Goal: Answer question/provide support

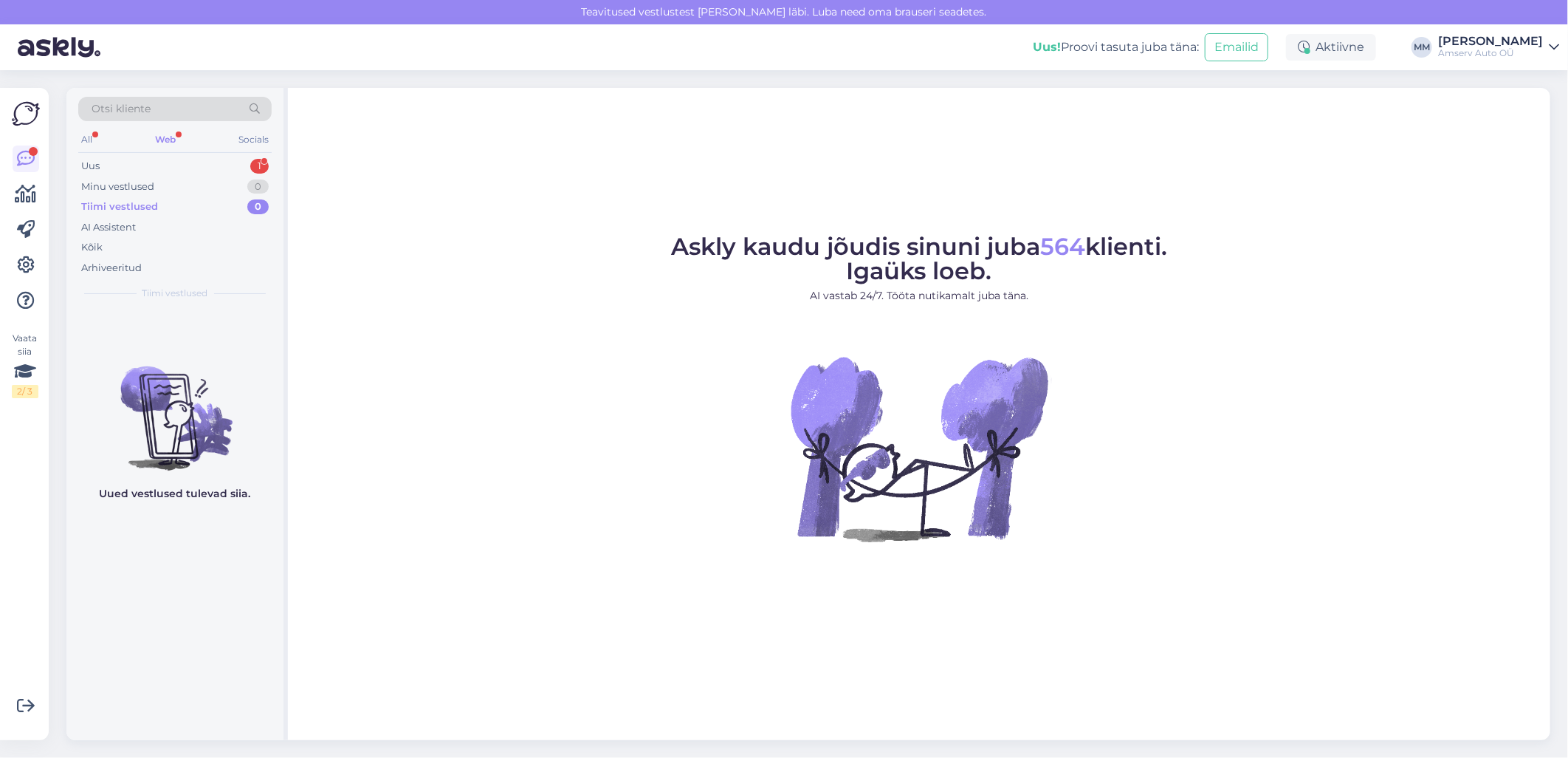
click at [165, 141] on div "Web" at bounding box center [164, 139] width 26 height 19
click at [168, 164] on div "Uus 1" at bounding box center [175, 165] width 193 height 21
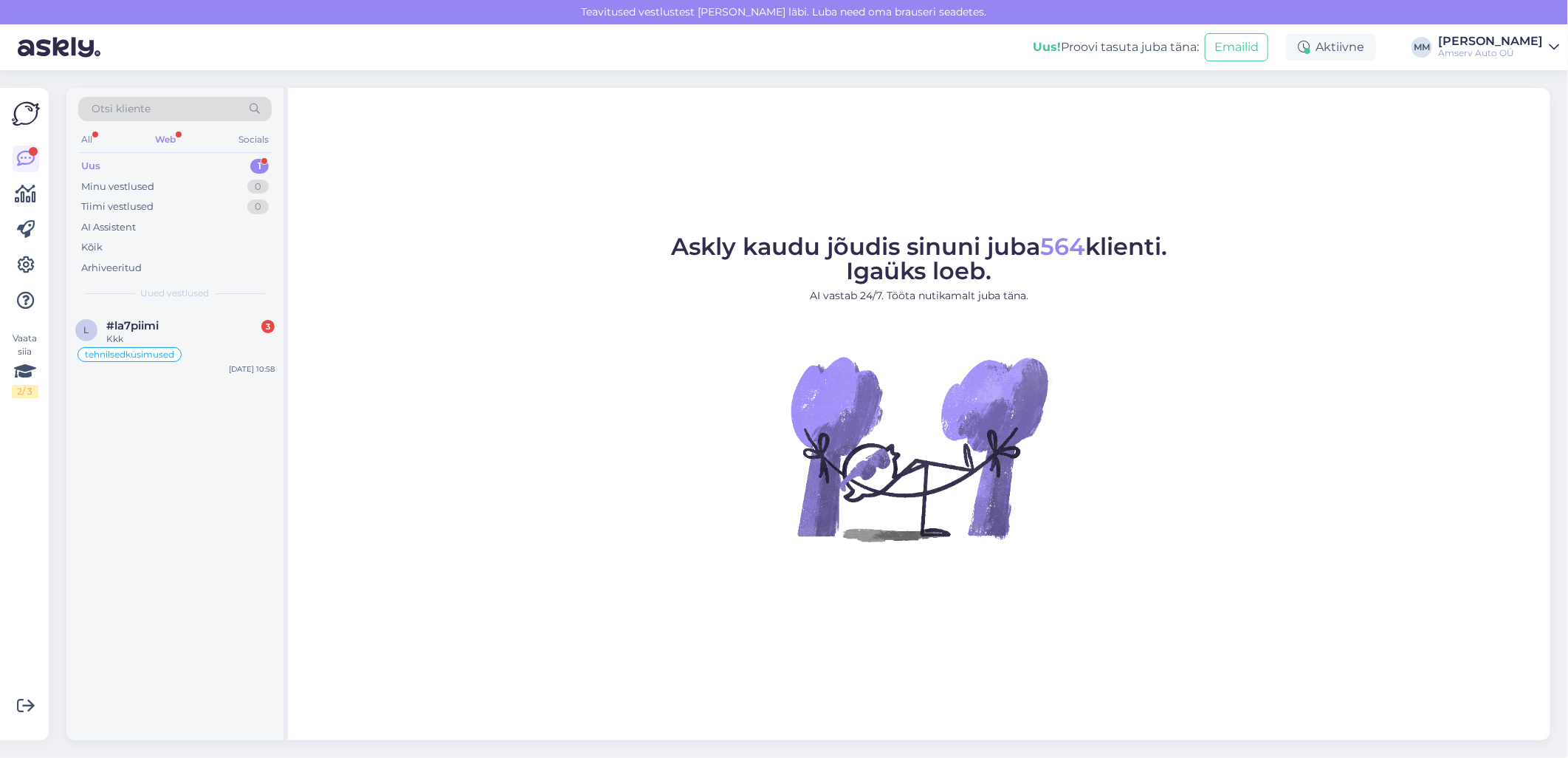
click at [200, 161] on div "Uus 1" at bounding box center [175, 165] width 193 height 21
click at [183, 327] on div "#la7piimi 3" at bounding box center [191, 325] width 168 height 14
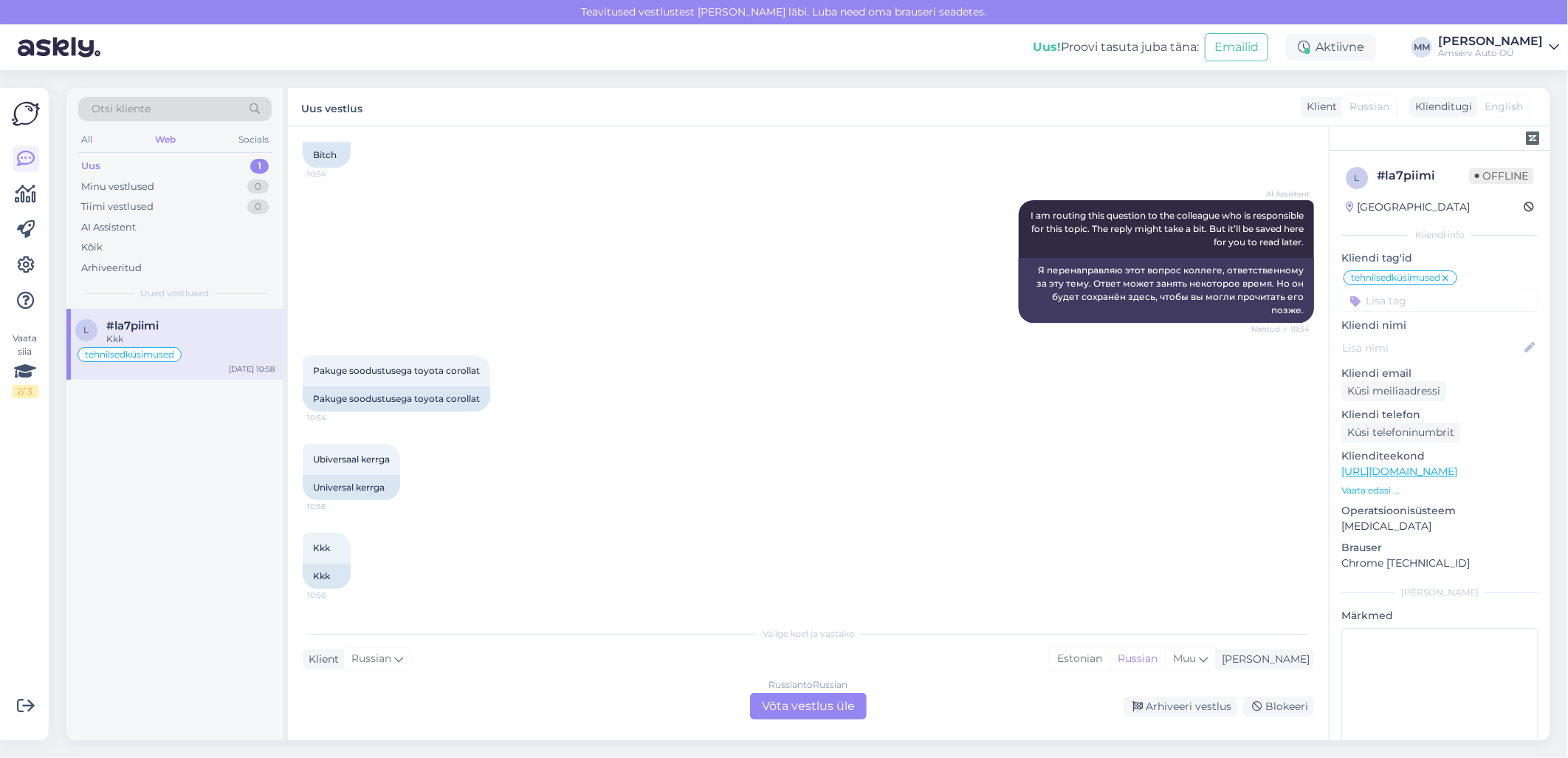
scroll to position [1235, 0]
click at [799, 699] on div "Russian to Russian Võta vestlus üle" at bounding box center [807, 706] width 117 height 26
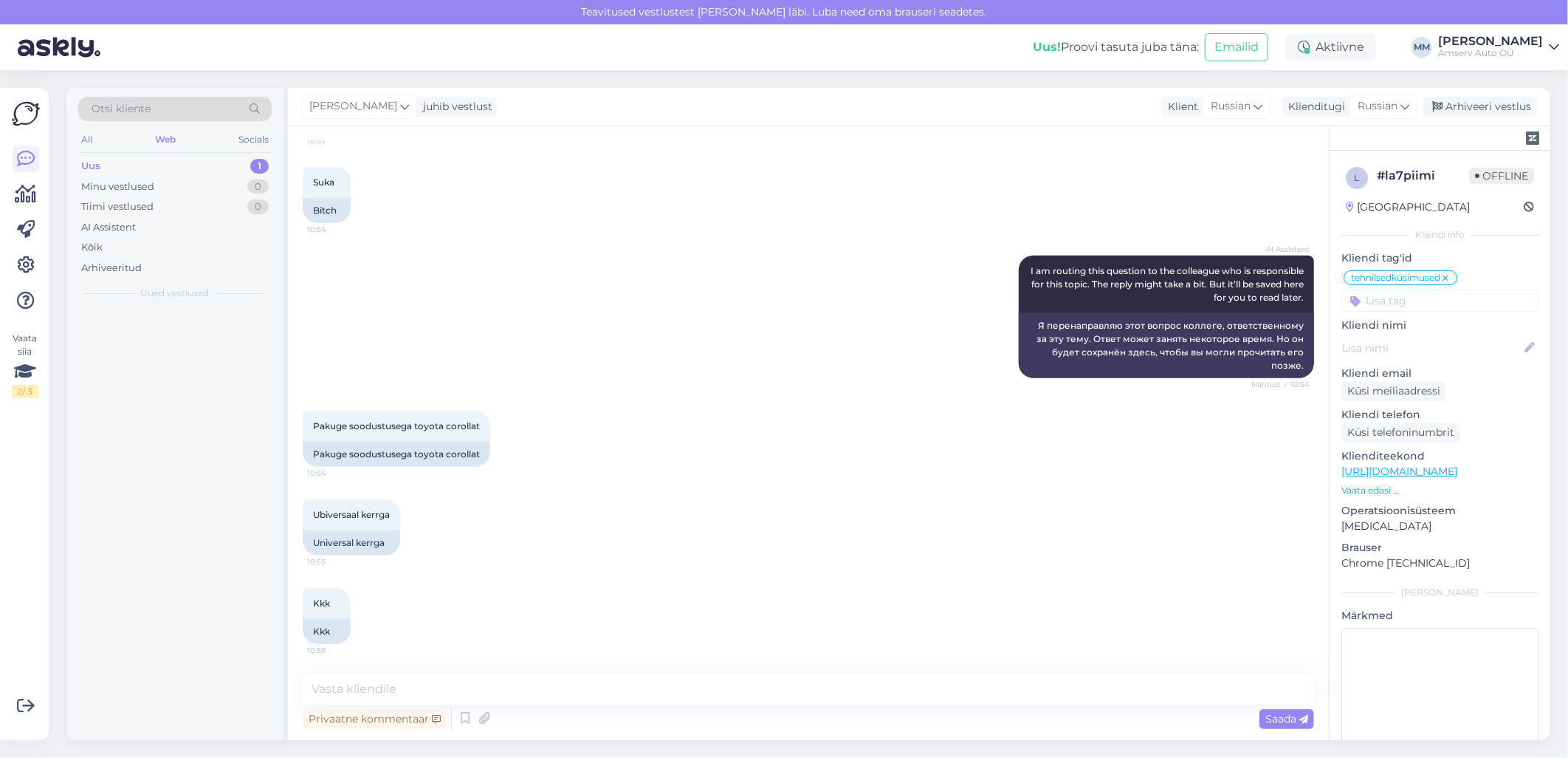
scroll to position [1179, 0]
click at [726, 681] on textarea at bounding box center [808, 688] width 1012 height 31
type textarea "Tere"
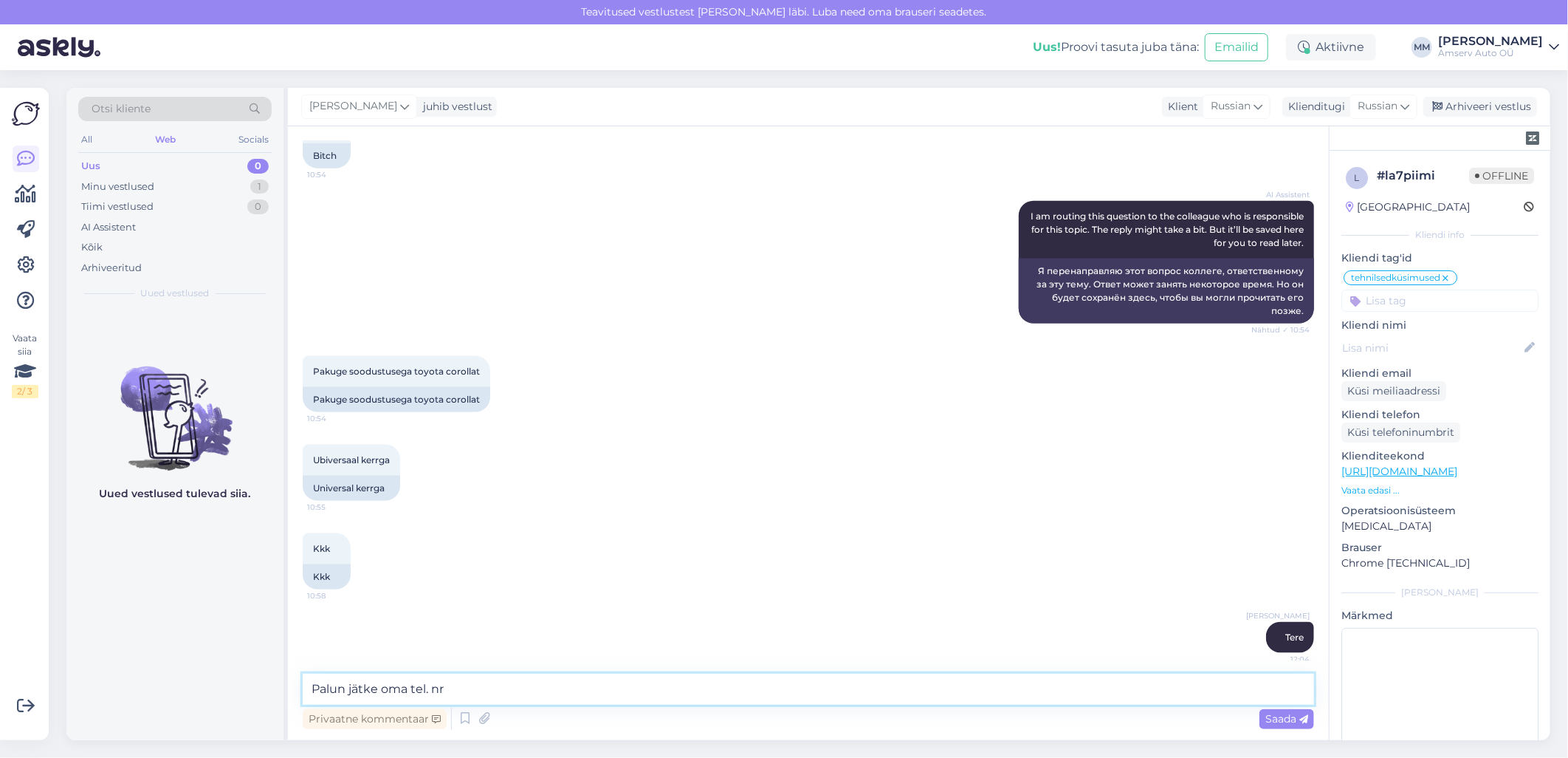
scroll to position [1243, 0]
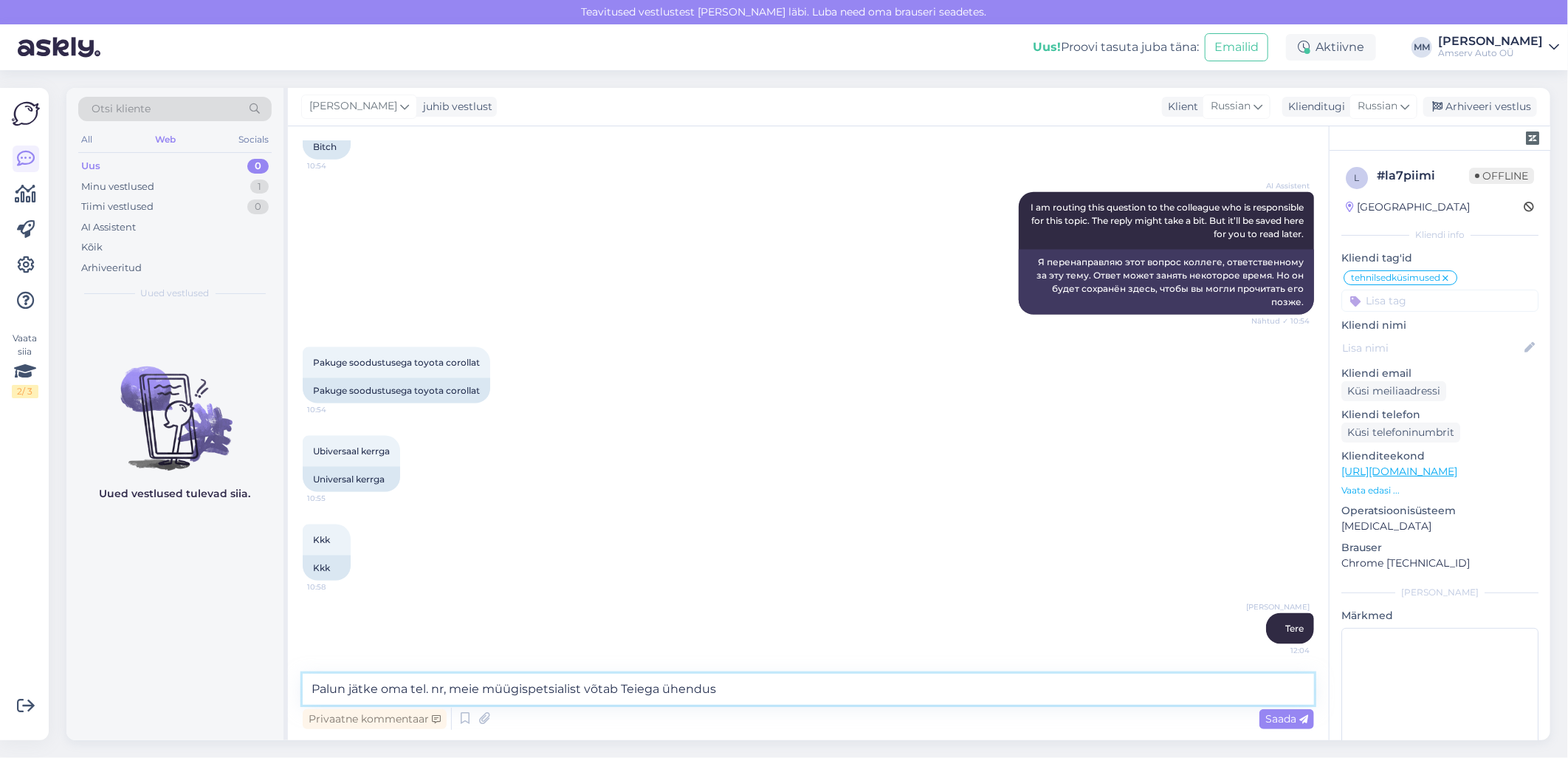
type textarea "Palun jätke oma tel. nr, meie müügispetsialist võtab Teiega ühendust"
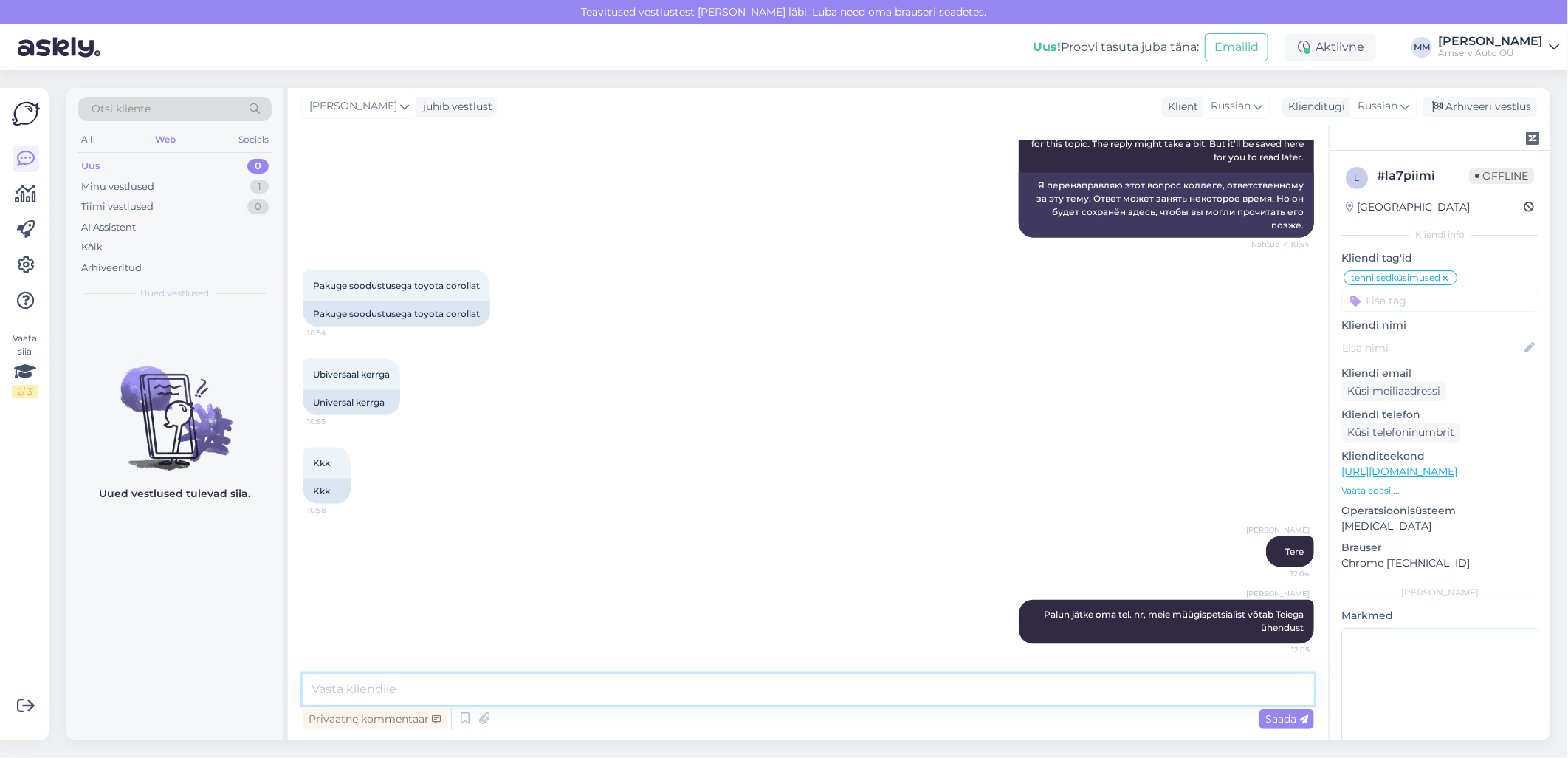
click at [667, 689] on textarea at bounding box center [808, 688] width 1012 height 31
type textarea "Või võtke ühendust meie spetsialistiga"
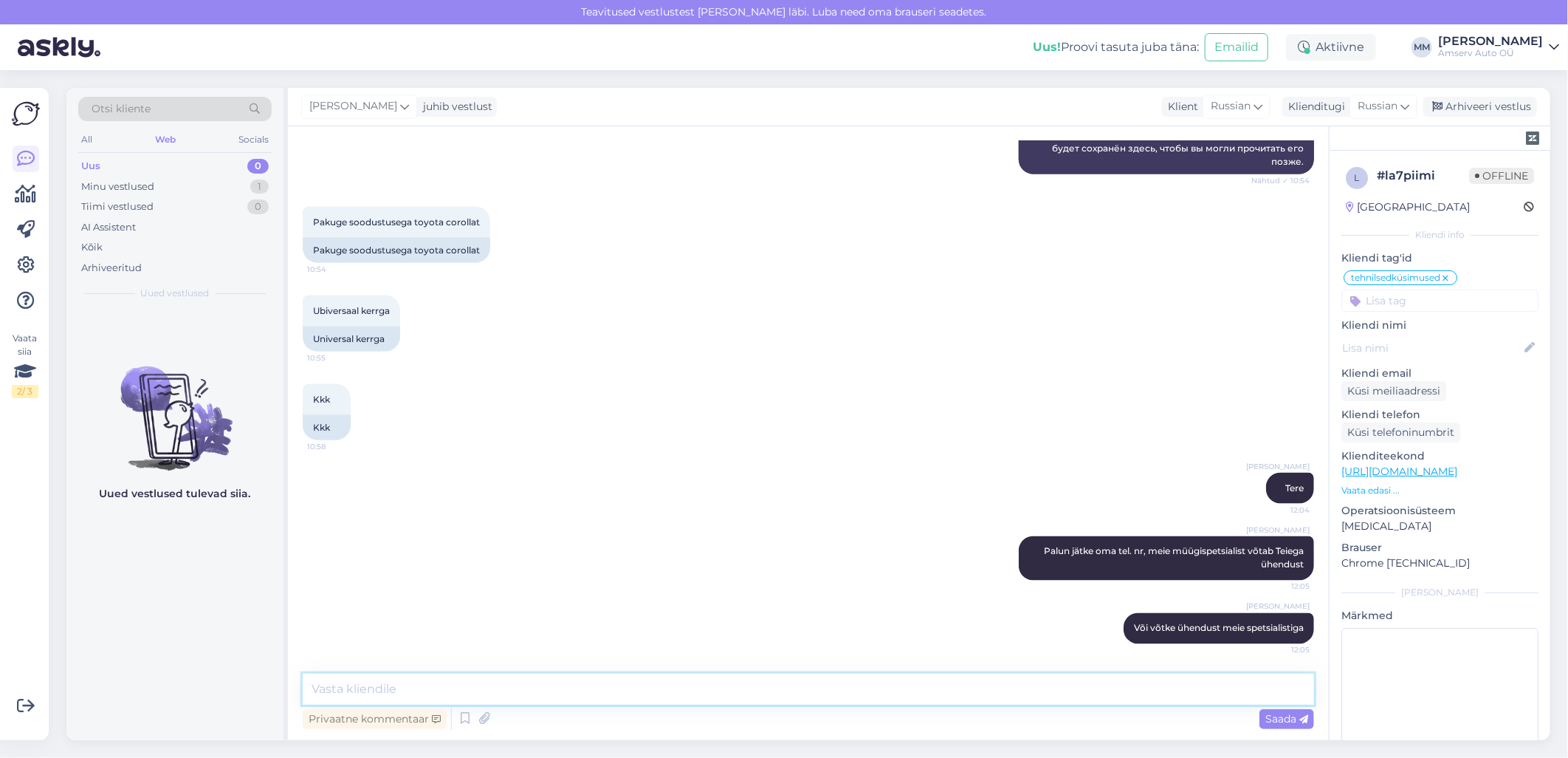
click at [585, 689] on textarea at bounding box center [808, 688] width 1012 height 31
paste textarea "[PERSON_NAME] Kliendihaldur 650 2113, 5331 1624 [EMAIL_ADDRESS][DOMAIN_NAME]"
type textarea "[PERSON_NAME] Kliendihaldur 650 2113, 5331 1624 [EMAIL_ADDRESS][DOMAIN_NAME]"
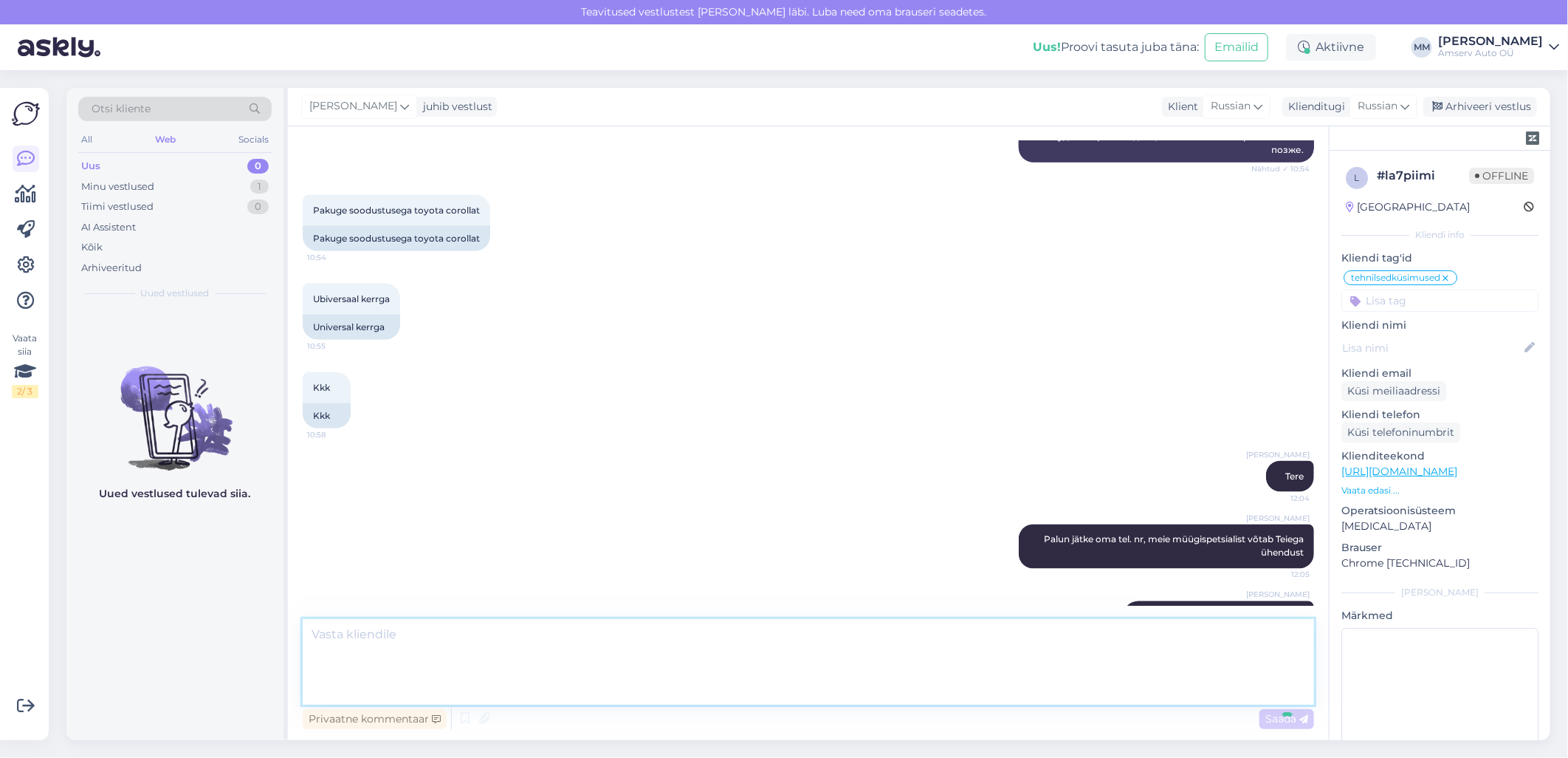
scroll to position [1486, 0]
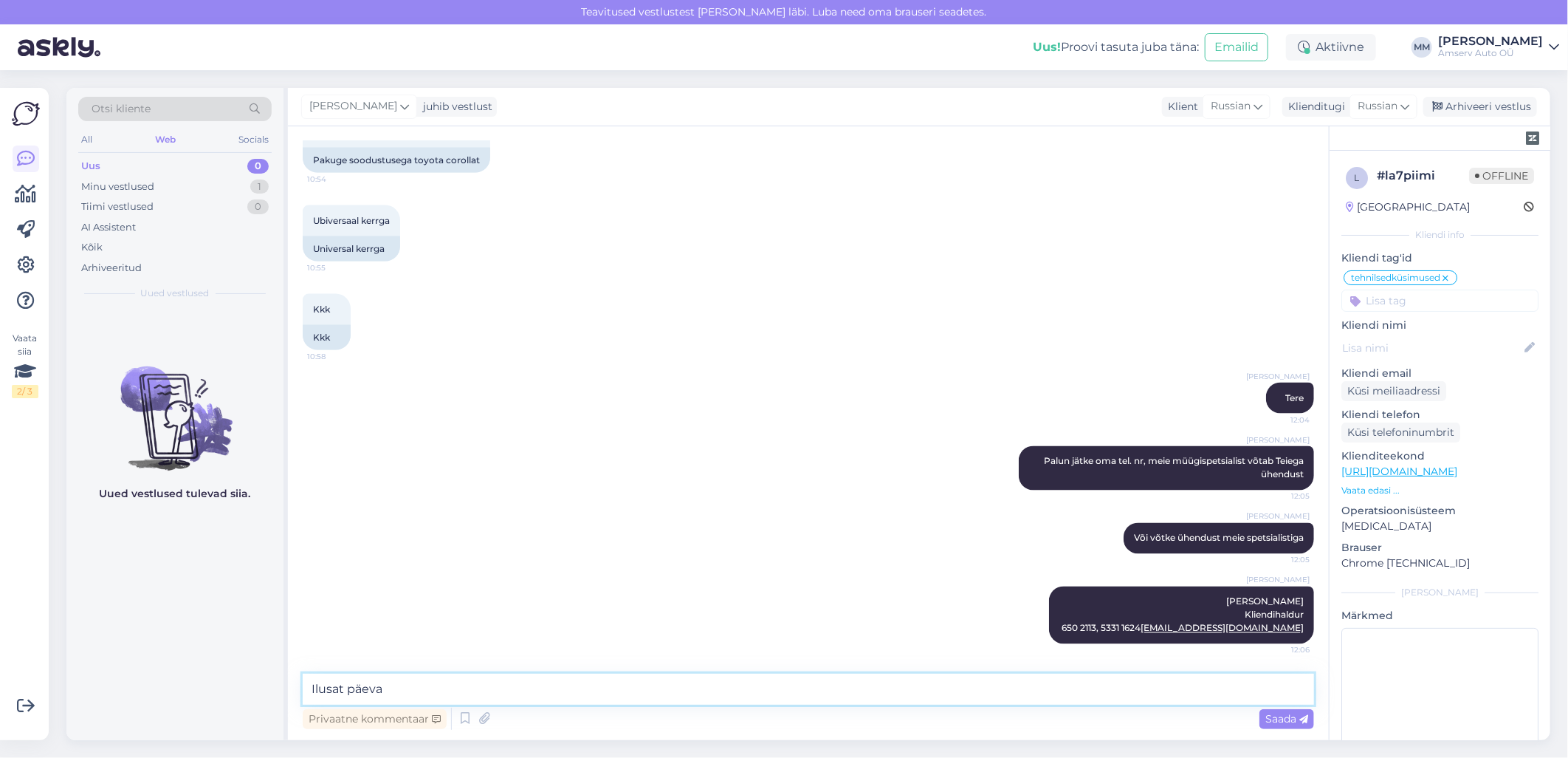
type textarea "Ilusat päeva !"
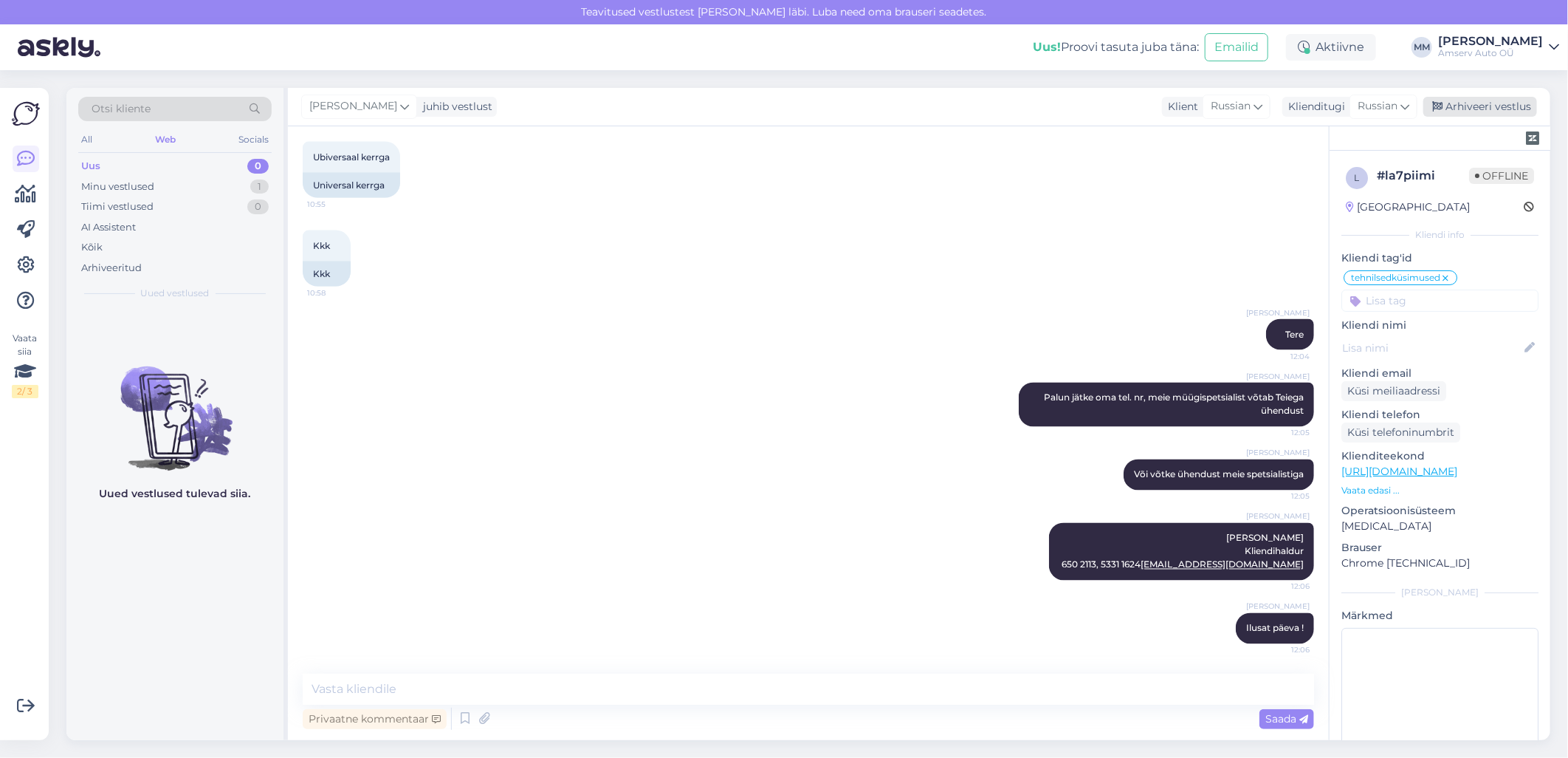
click at [1506, 99] on div "Arhiveeri vestlus" at bounding box center [1480, 107] width 114 height 20
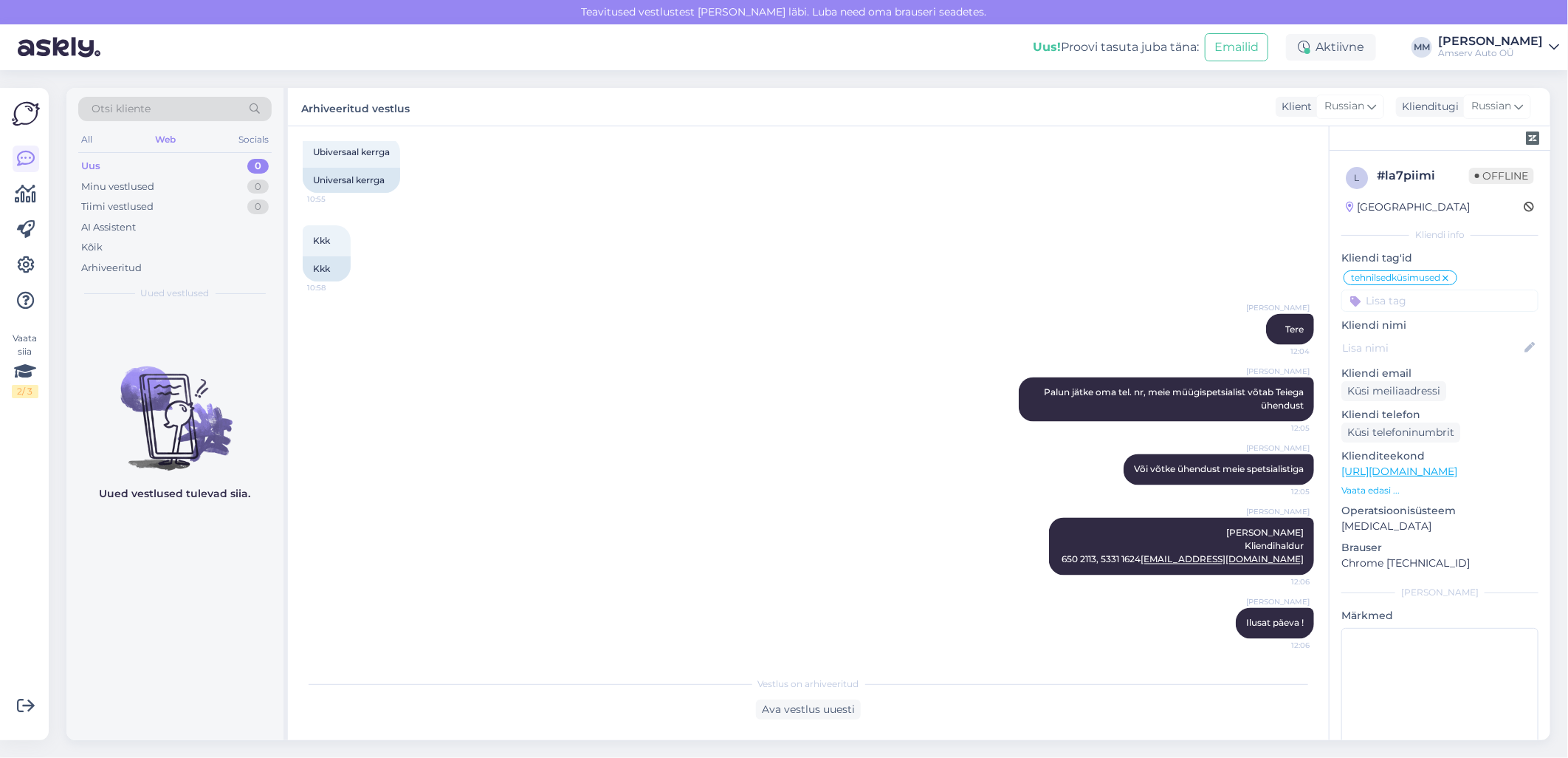
click at [1382, 301] on input at bounding box center [1440, 300] width 197 height 23
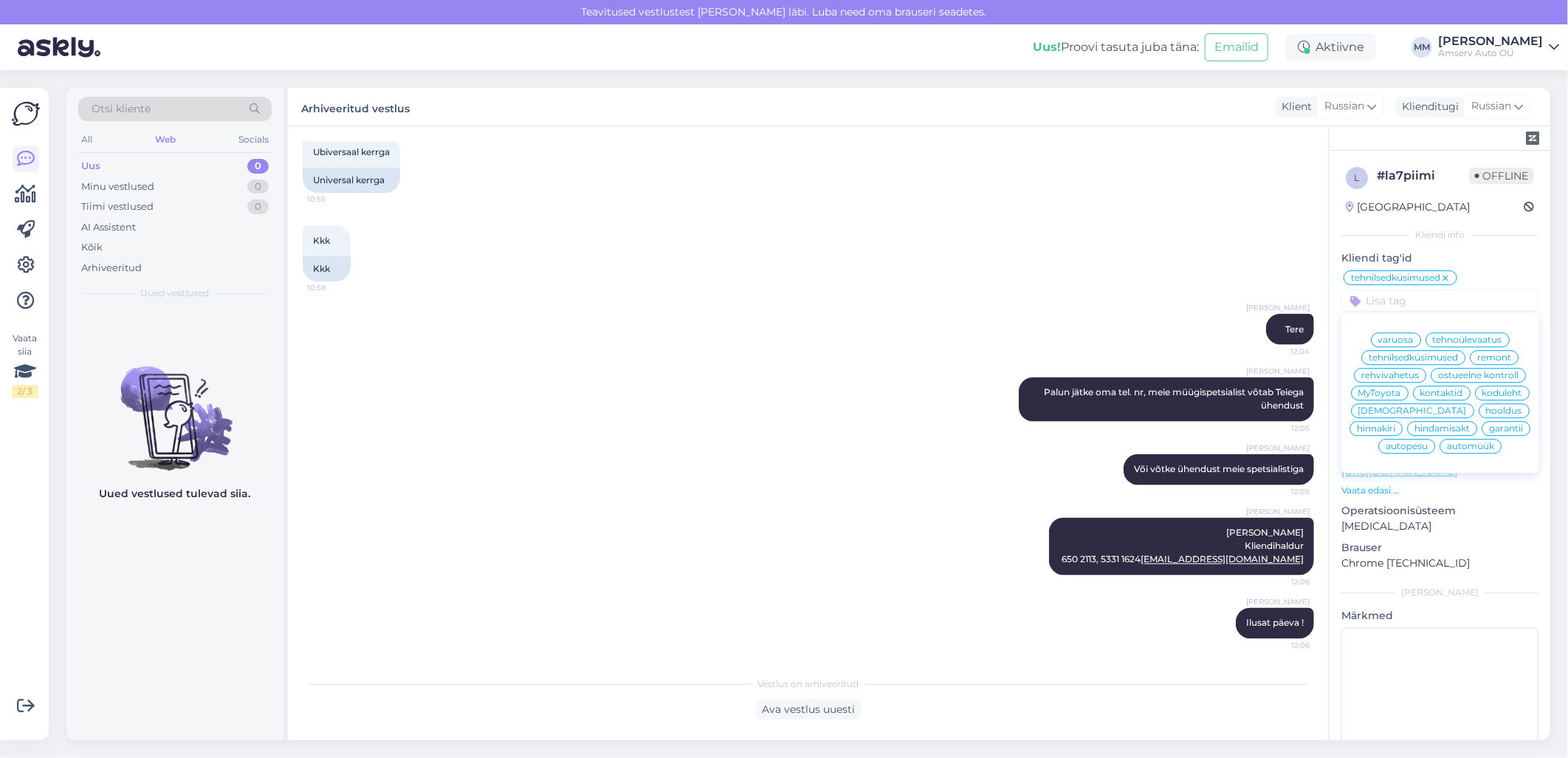
click at [1479, 451] on span "automüük" at bounding box center [1470, 446] width 47 height 9
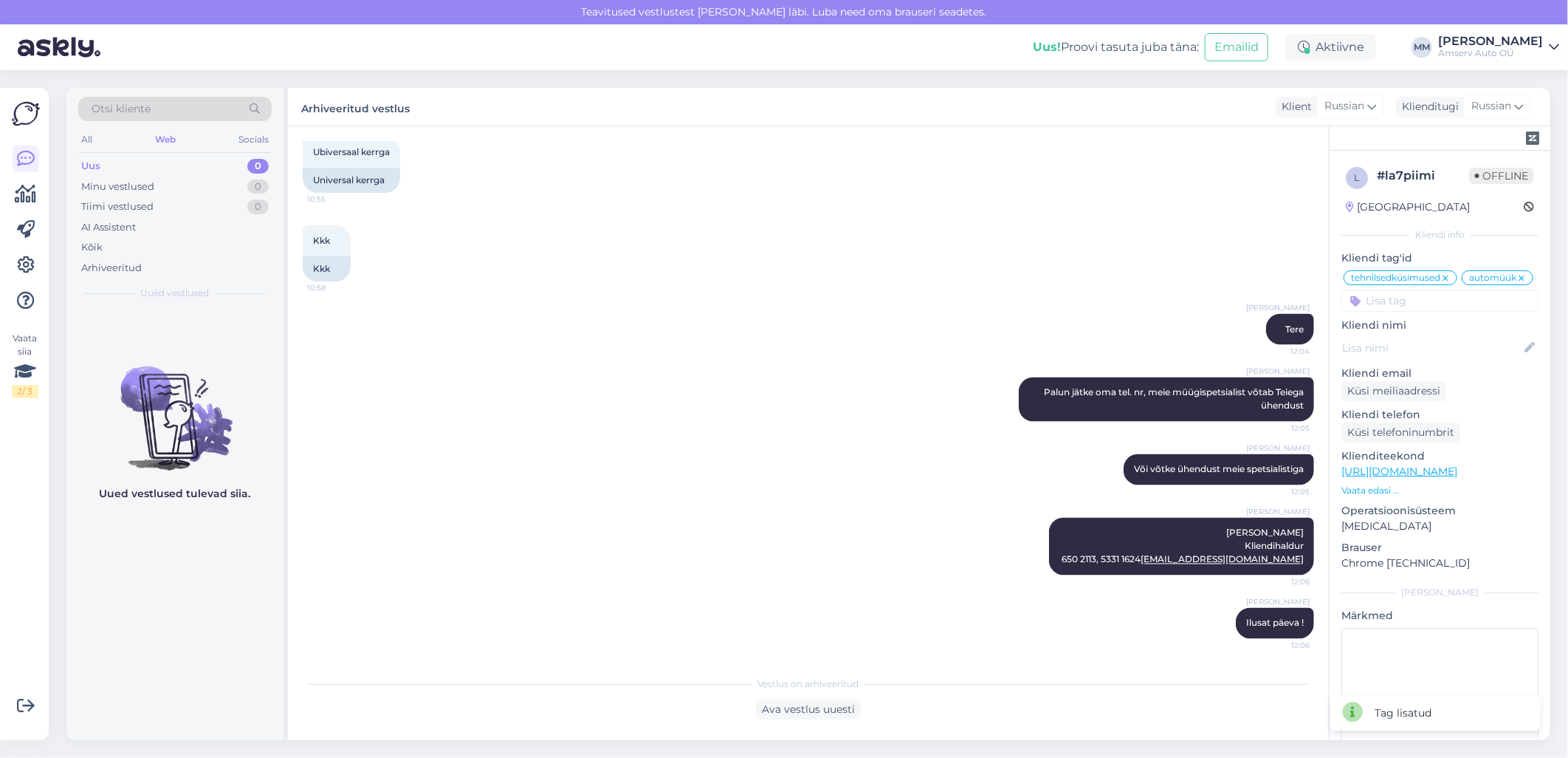
click at [163, 136] on div "Web" at bounding box center [164, 139] width 26 height 19
click at [161, 164] on div "Uus 0" at bounding box center [175, 165] width 193 height 21
